Goal: Information Seeking & Learning: Find specific fact

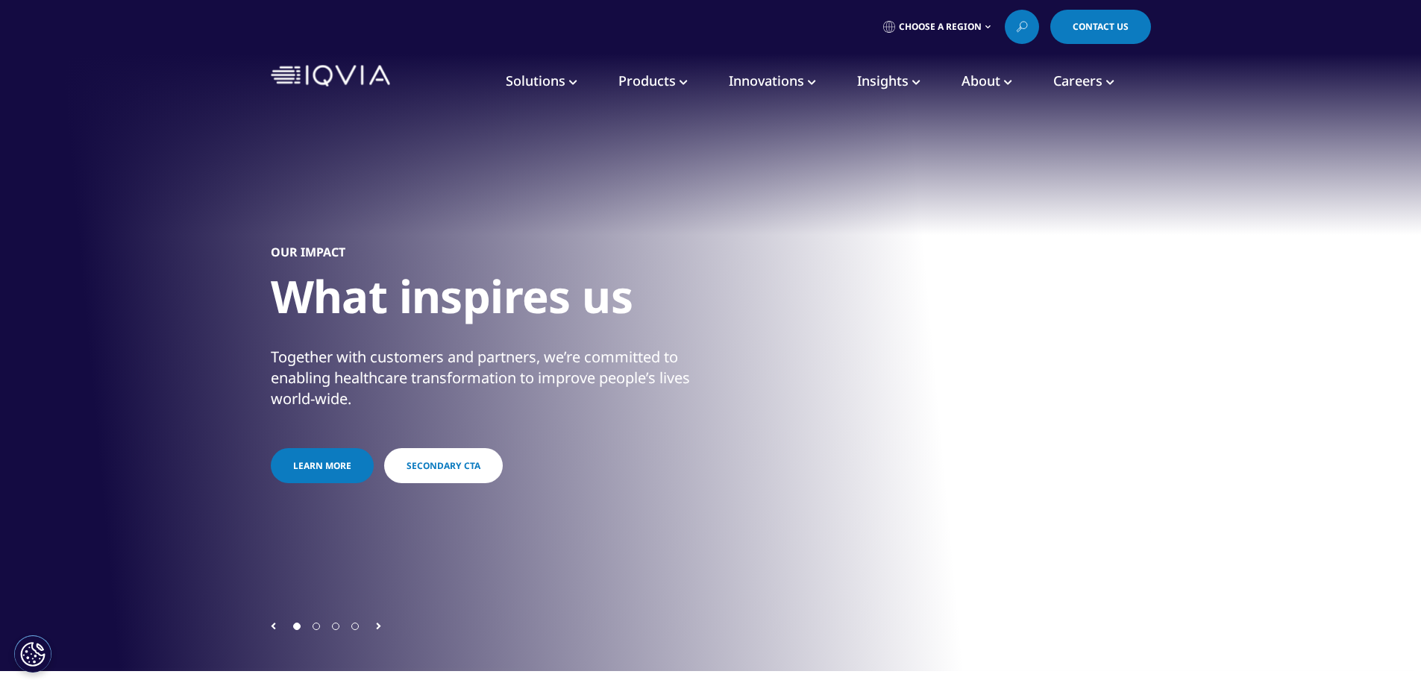
click at [542, 78] on span "Solutions" at bounding box center [536, 81] width 60 height 18
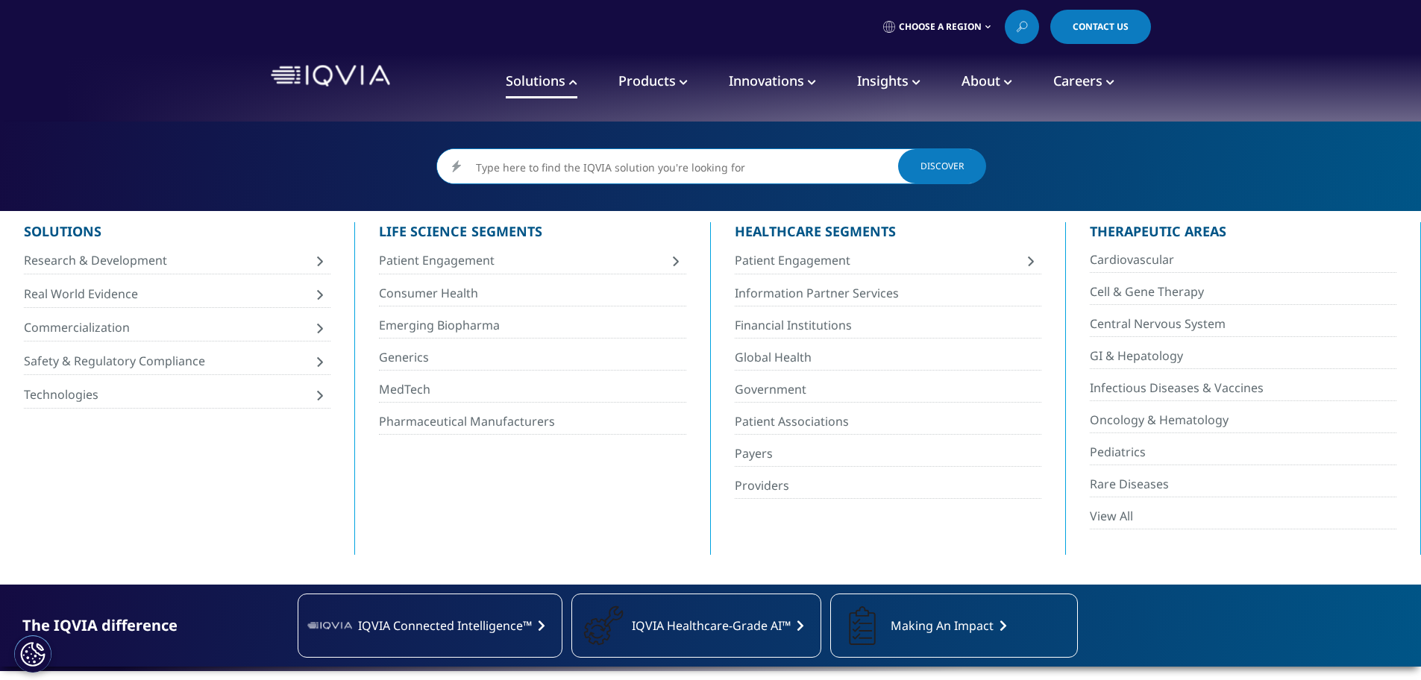
click at [565, 166] on input "Search" at bounding box center [710, 167] width 547 height 36
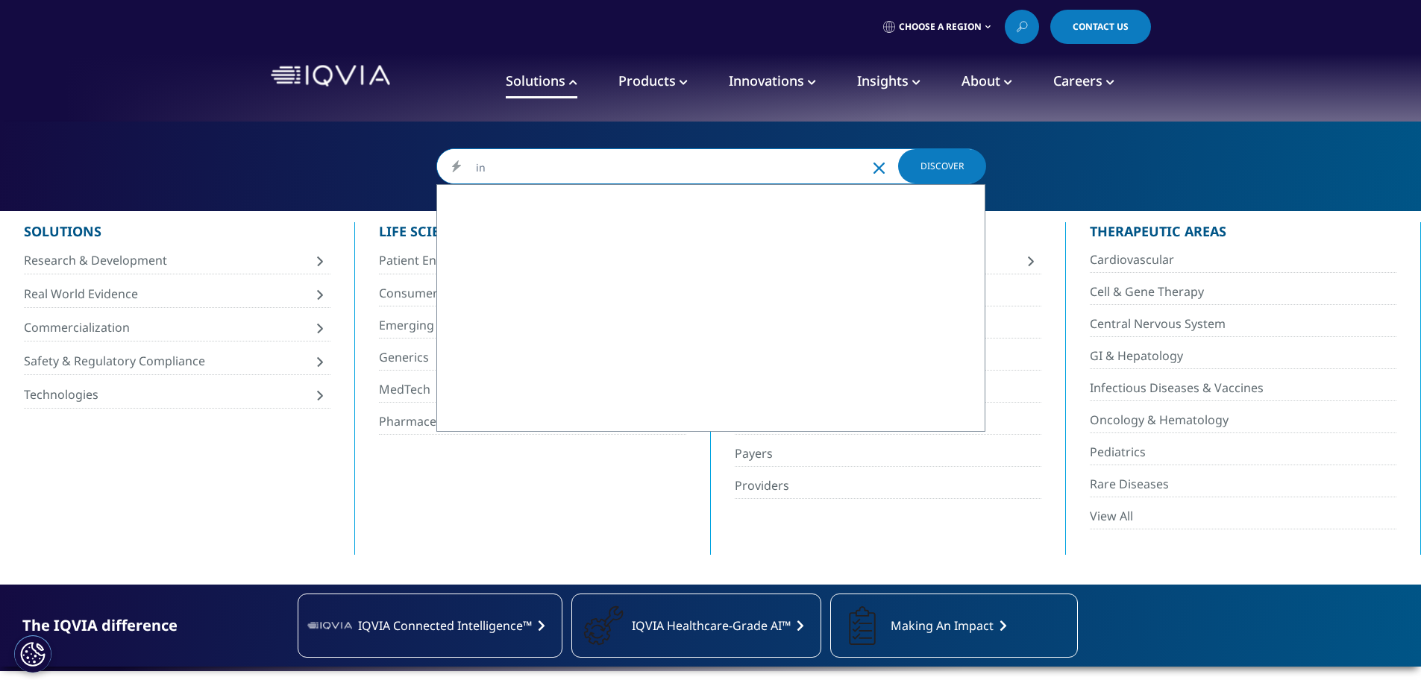
type input "i"
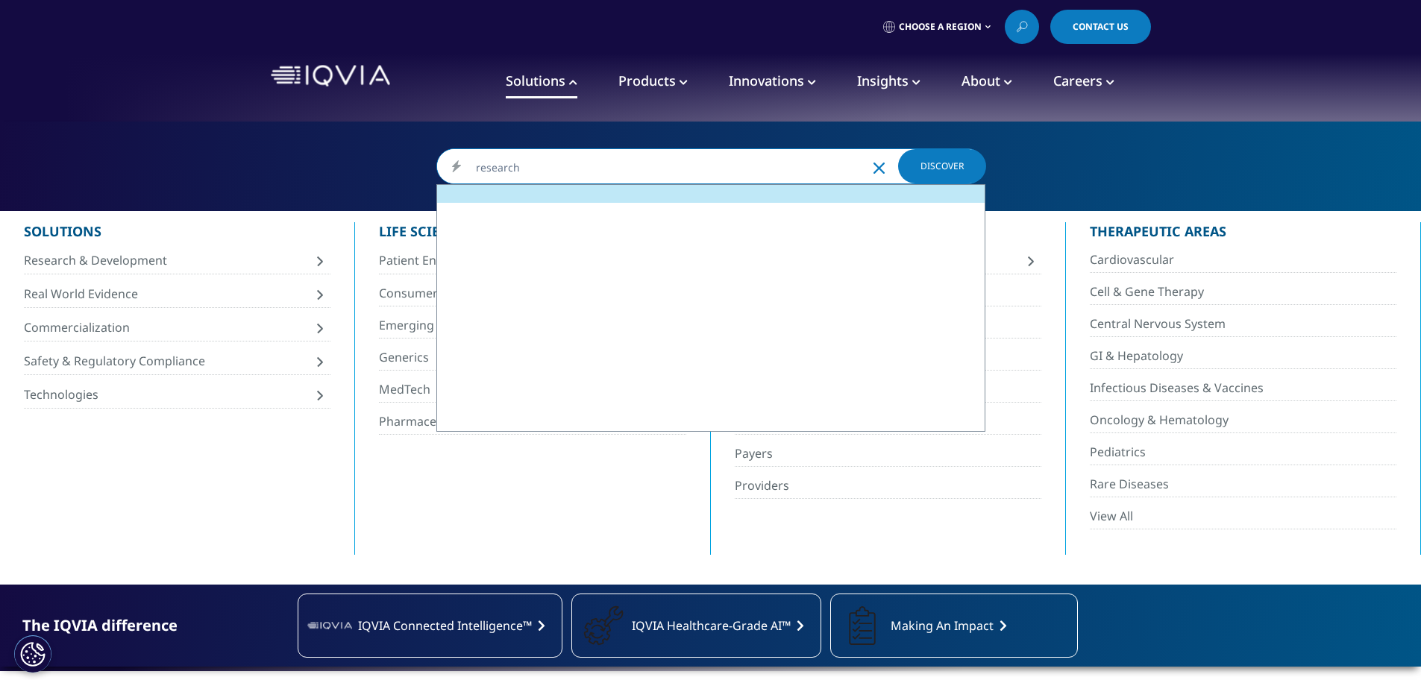
type input "research"
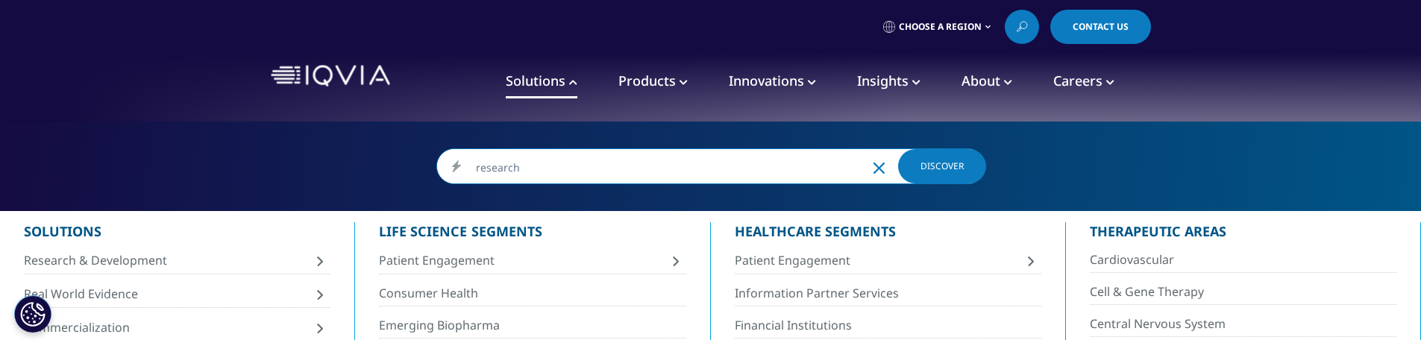
click at [534, 167] on input "research" at bounding box center [710, 167] width 547 height 36
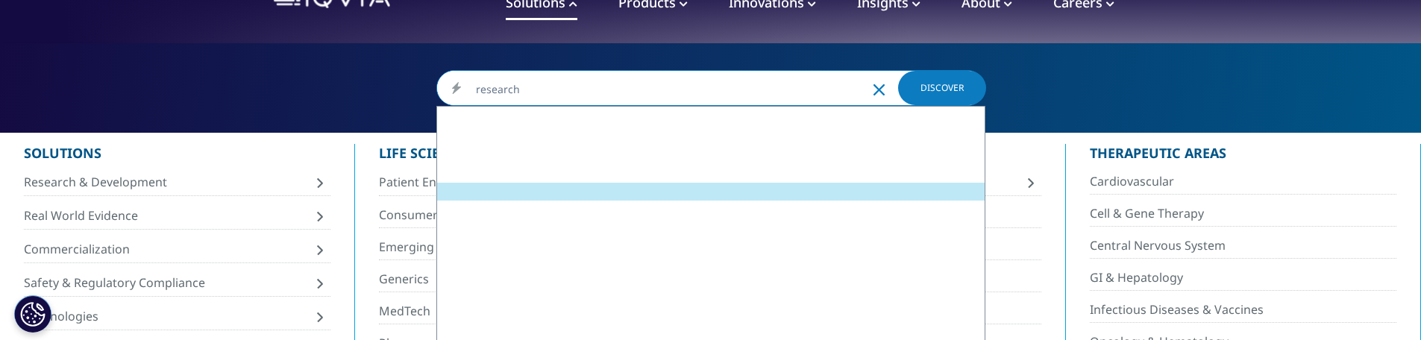
scroll to position [75, 0]
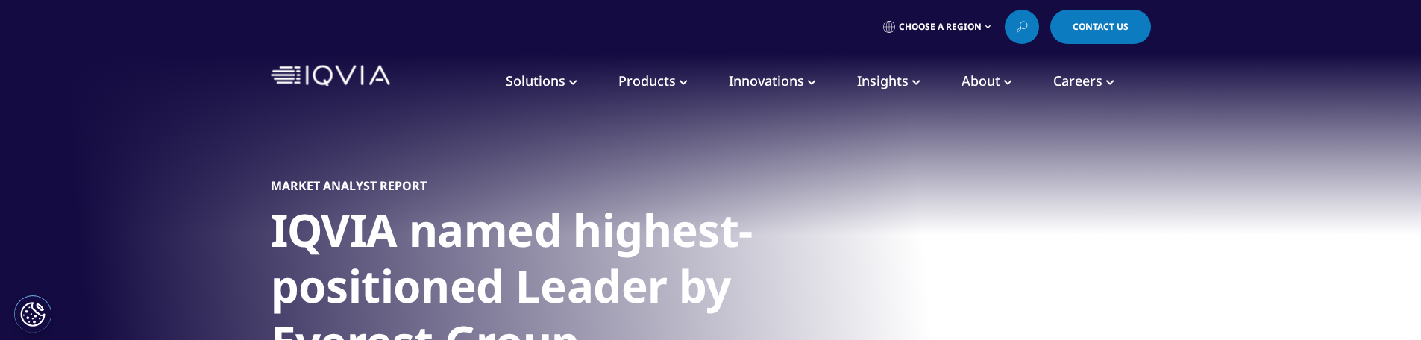
click at [558, 83] on span "Solutions" at bounding box center [536, 81] width 60 height 18
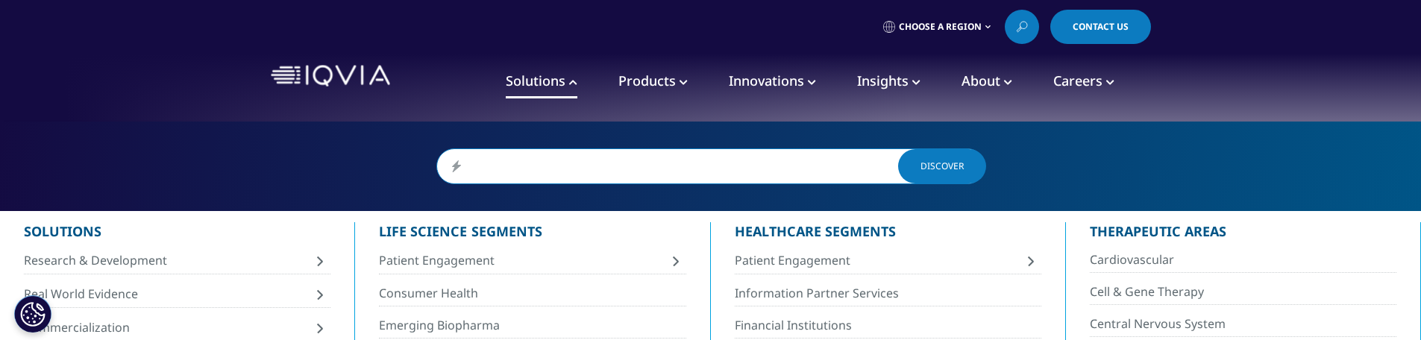
click at [512, 170] on div at bounding box center [667, 166] width 461 height 34
click at [520, 172] on input "Search" at bounding box center [710, 167] width 547 height 36
click at [524, 166] on input "resear" at bounding box center [710, 167] width 547 height 36
click at [547, 169] on input "research" at bounding box center [710, 167] width 547 height 36
click at [559, 171] on input "research" at bounding box center [710, 167] width 547 height 36
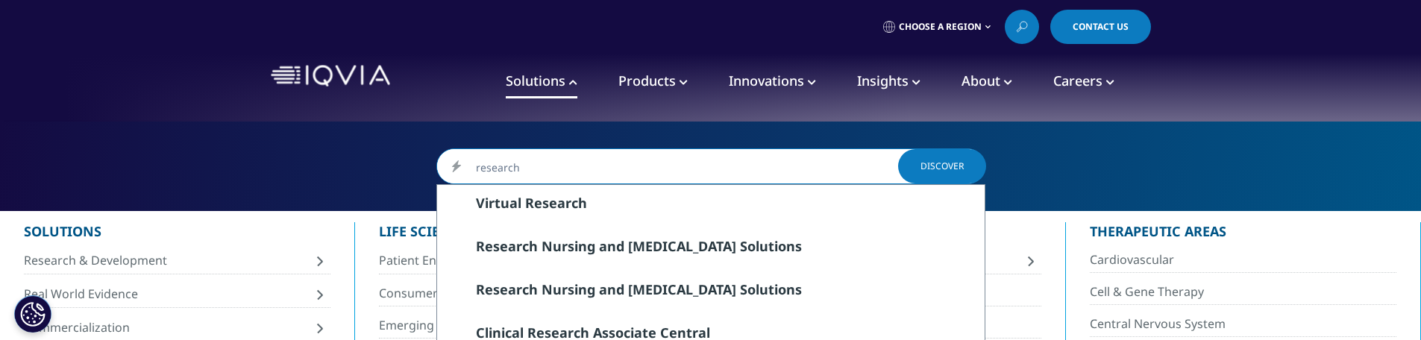
click at [570, 171] on input "research" at bounding box center [710, 167] width 547 height 36
type input "research"
click at [328, 173] on div "research research Clear Virtual Research Research Nursing and Phlebotomy Soluti…" at bounding box center [710, 167] width 1421 height 90
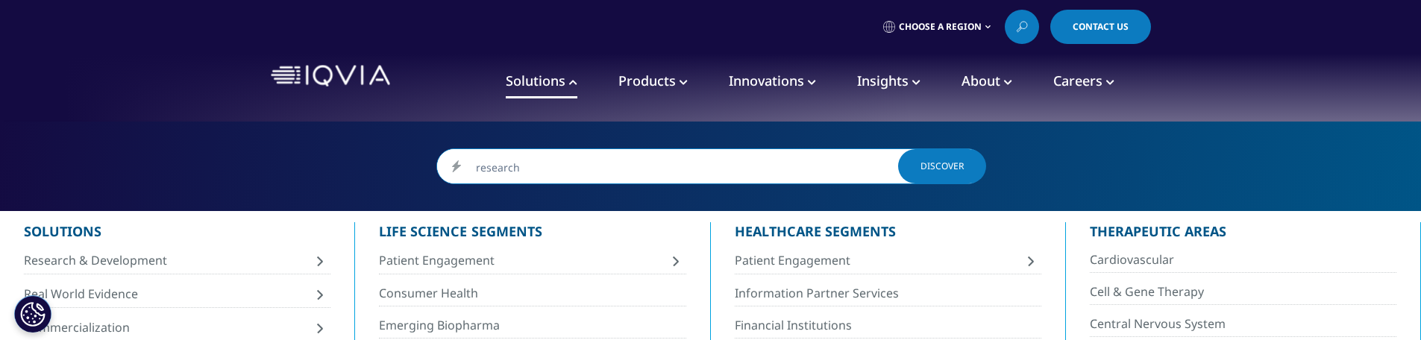
click at [672, 80] on span "Products" at bounding box center [646, 81] width 57 height 18
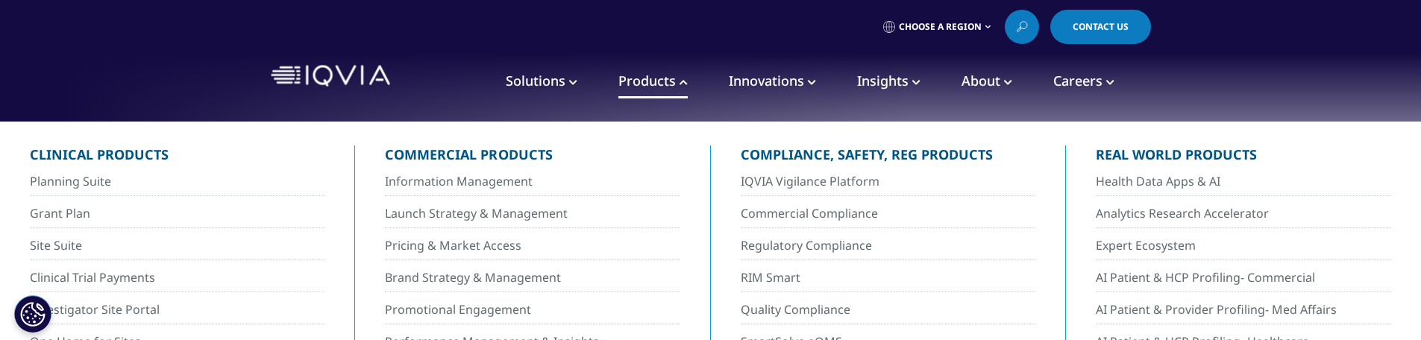
click at [773, 81] on span "Innovations" at bounding box center [766, 81] width 75 height 18
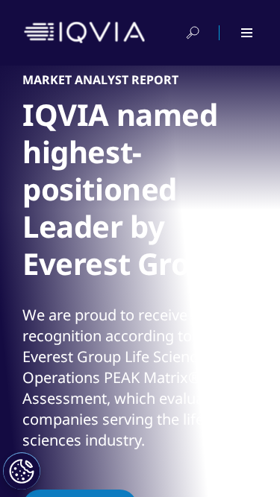
click at [248, 28] on span at bounding box center [246, 28] width 11 height 1
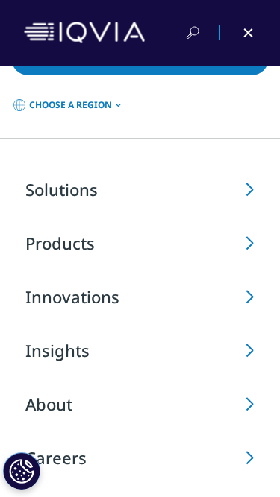
scroll to position [36, 0]
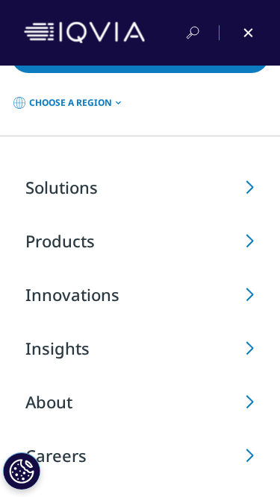
click at [103, 283] on span "Innovations" at bounding box center [72, 294] width 94 height 22
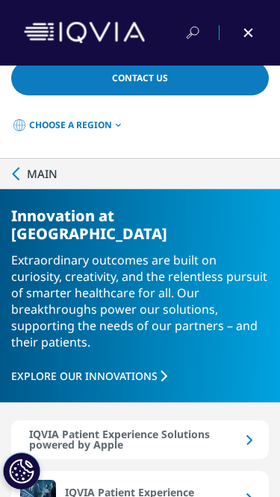
scroll to position [0, 0]
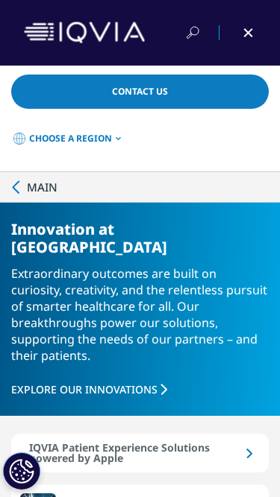
click at [45, 180] on span "Main" at bounding box center [42, 187] width 31 height 15
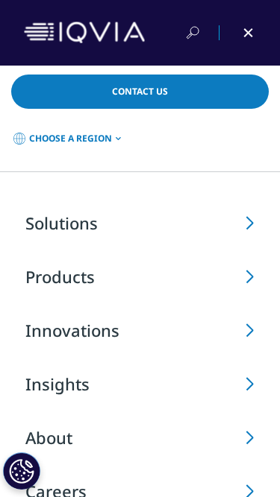
click at [89, 218] on span "Solutions" at bounding box center [61, 223] width 72 height 22
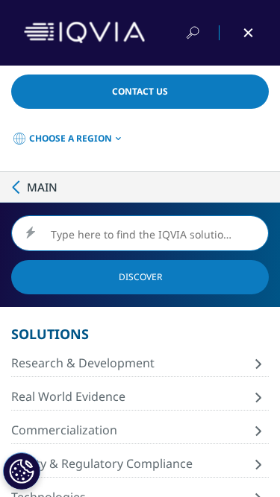
click at [119, 224] on input "Search" at bounding box center [140, 234] width 256 height 36
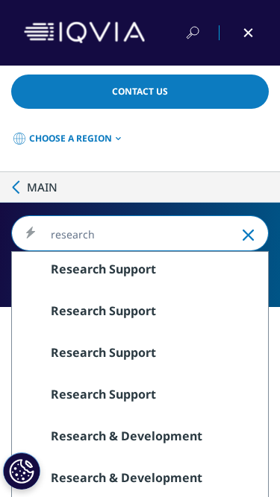
type input "research"
click at [248, 230] on icon "Clear" at bounding box center [247, 235] width 11 height 11
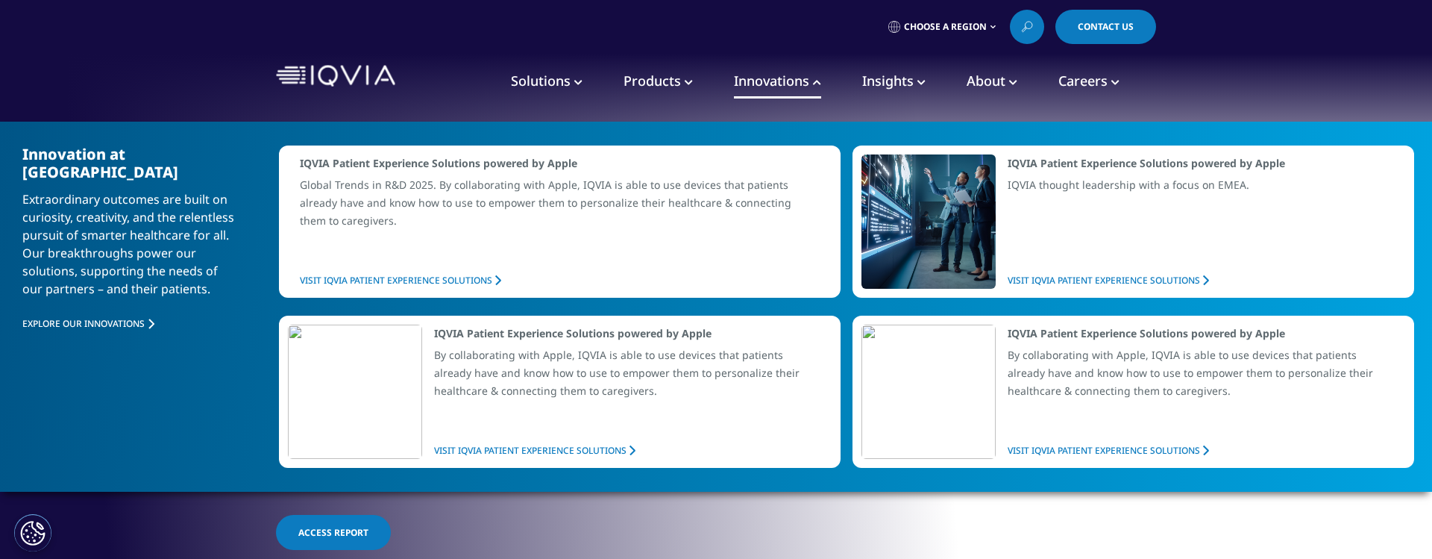
click at [527, 84] on span "Solutions" at bounding box center [541, 81] width 60 height 18
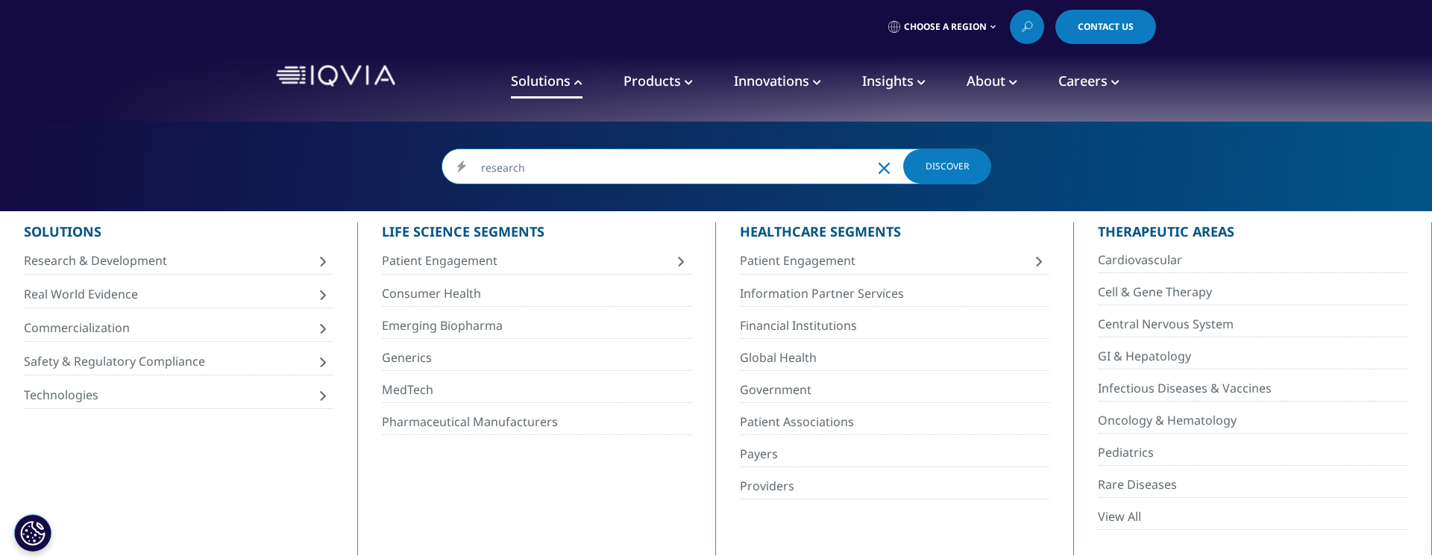
click at [557, 169] on input "research" at bounding box center [715, 167] width 547 height 36
type input "research"
